Goal: Navigation & Orientation: Find specific page/section

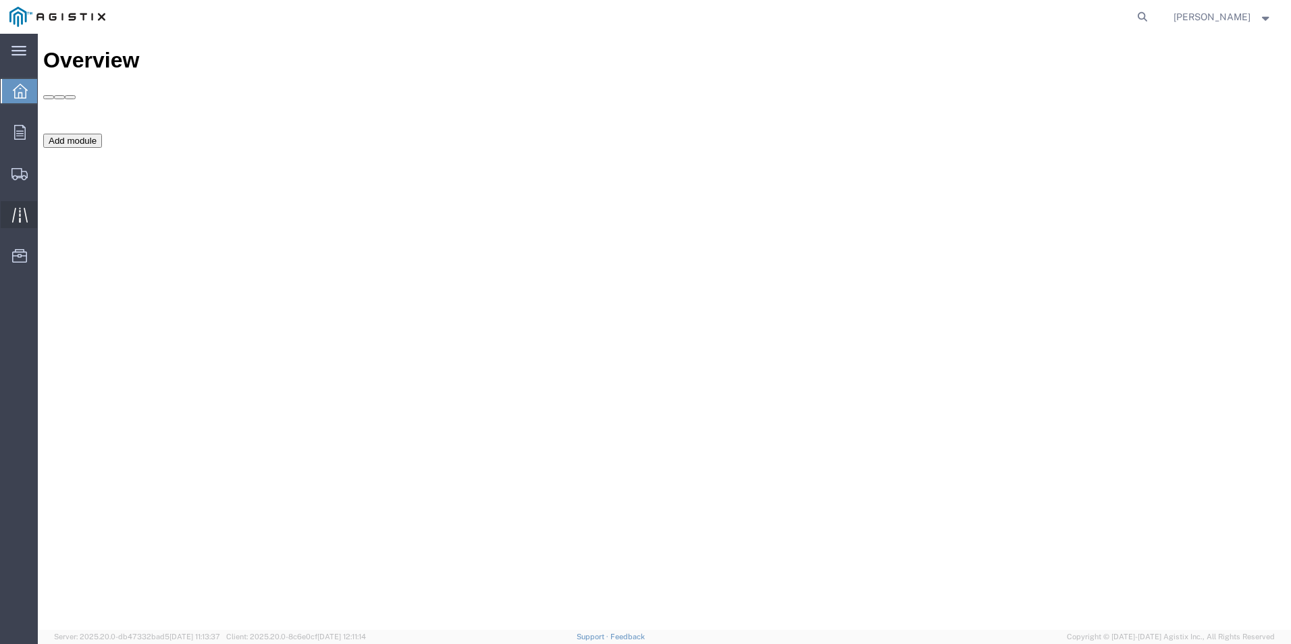
click at [12, 214] on icon at bounding box center [20, 215] width 16 height 16
